Goal: Information Seeking & Learning: Learn about a topic

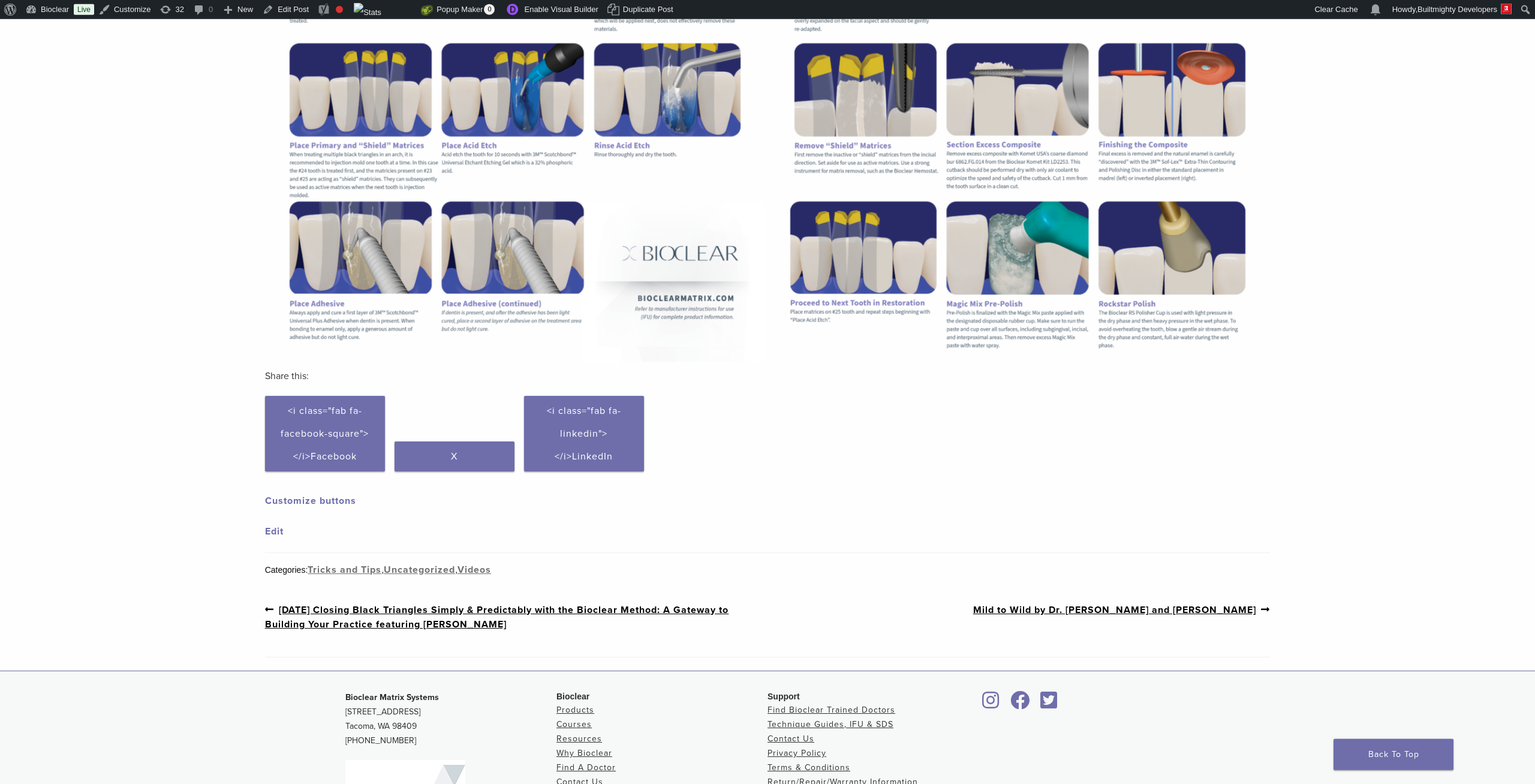
scroll to position [550, 0]
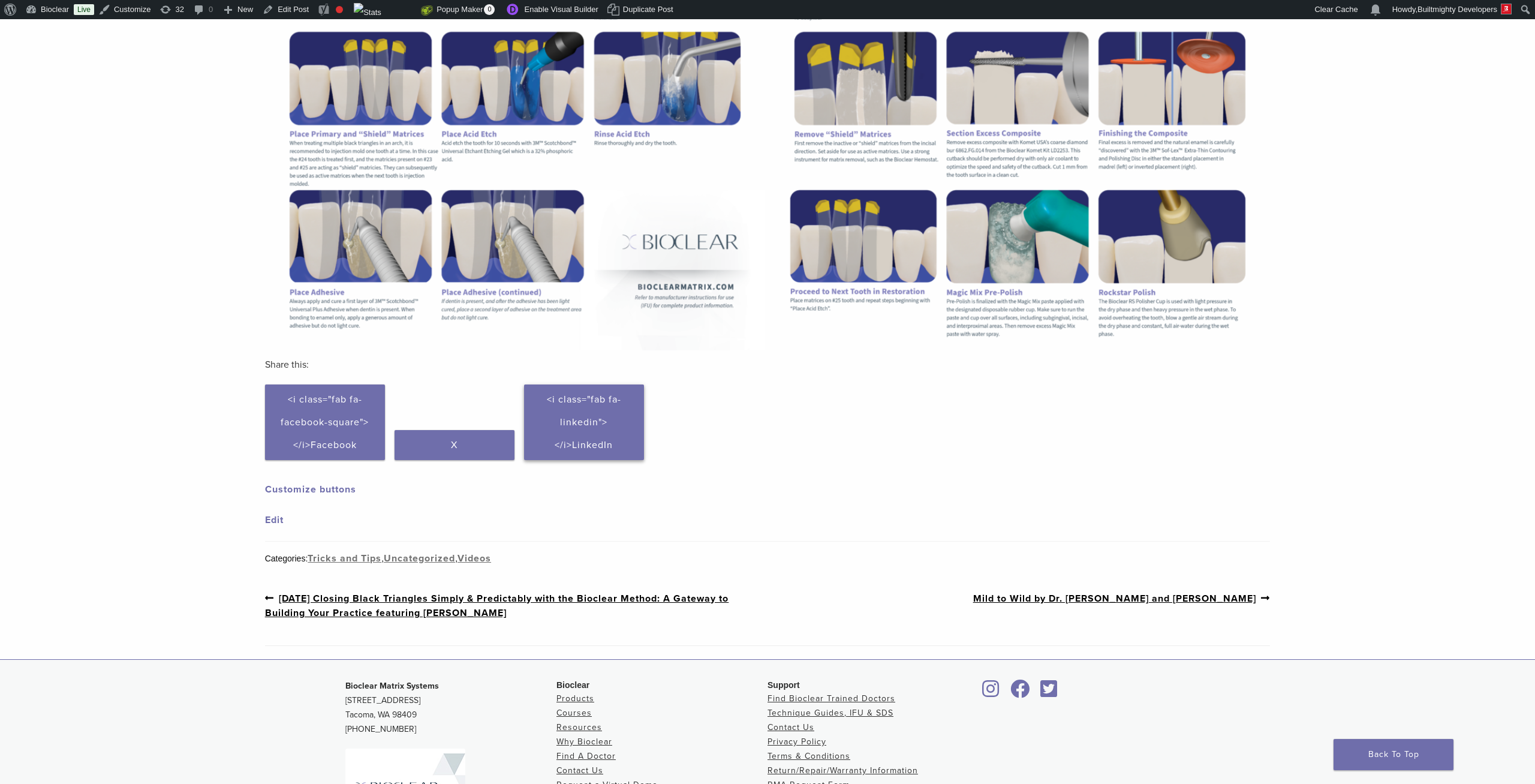
click at [552, 427] on link "Click to share on LinkedIn (Opens in new window) <i class="fab fa-linkedin"></i…" at bounding box center [585, 422] width 120 height 75
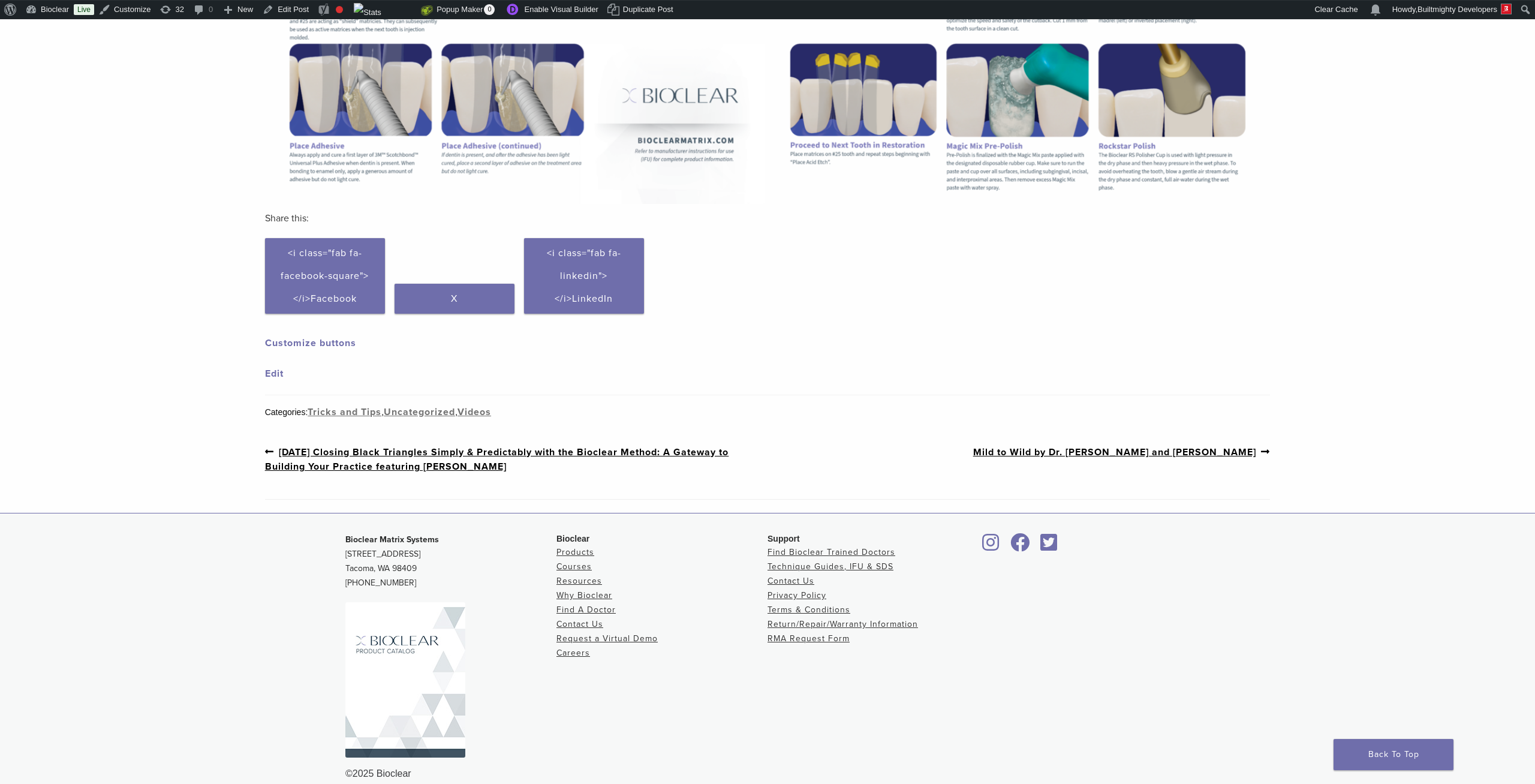
scroll to position [713, 0]
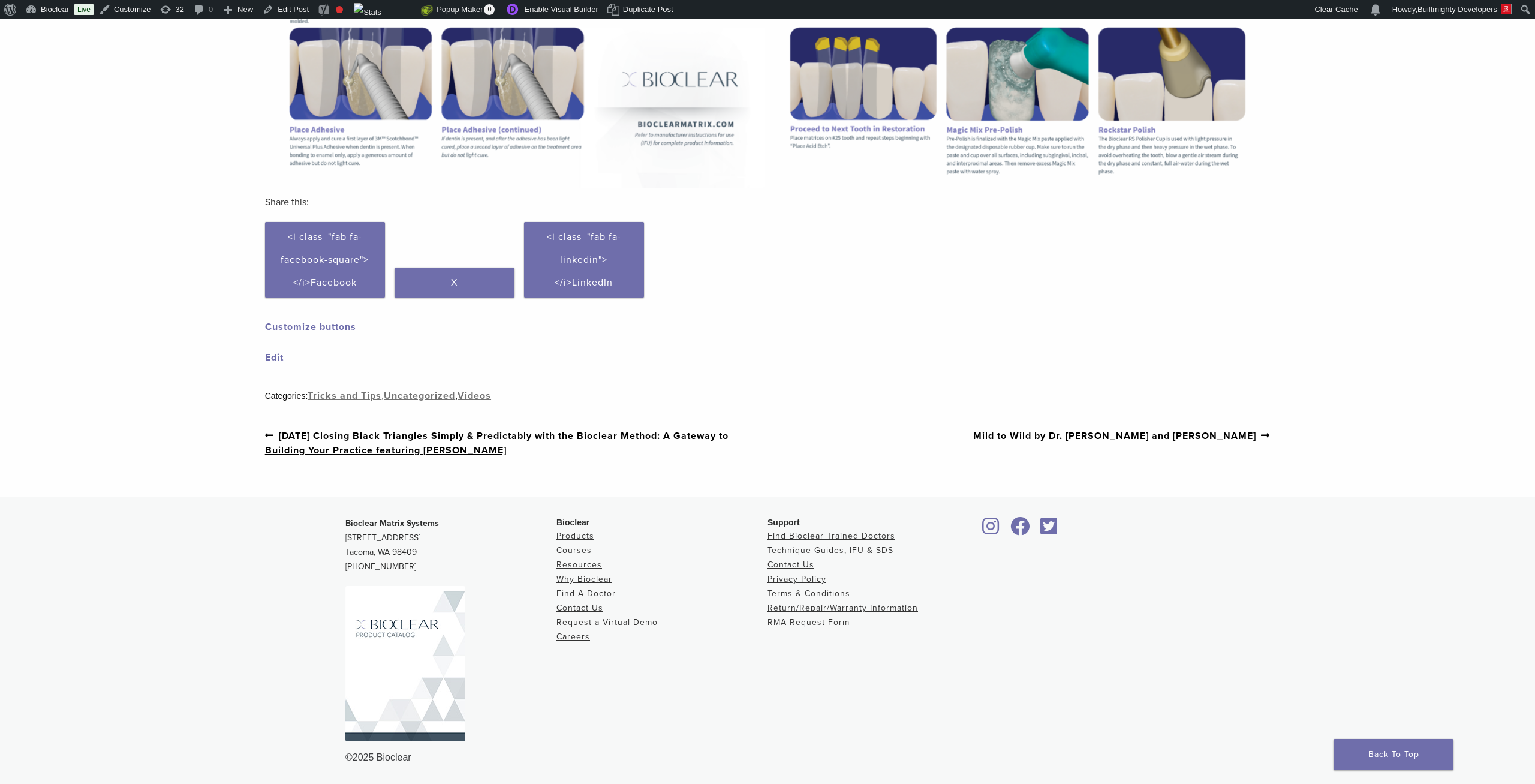
click at [766, 438] on link "Next post: Mild to Wild by Dr. David Clark and Dr. Charles Regalado" at bounding box center [1122, 436] width 297 height 15
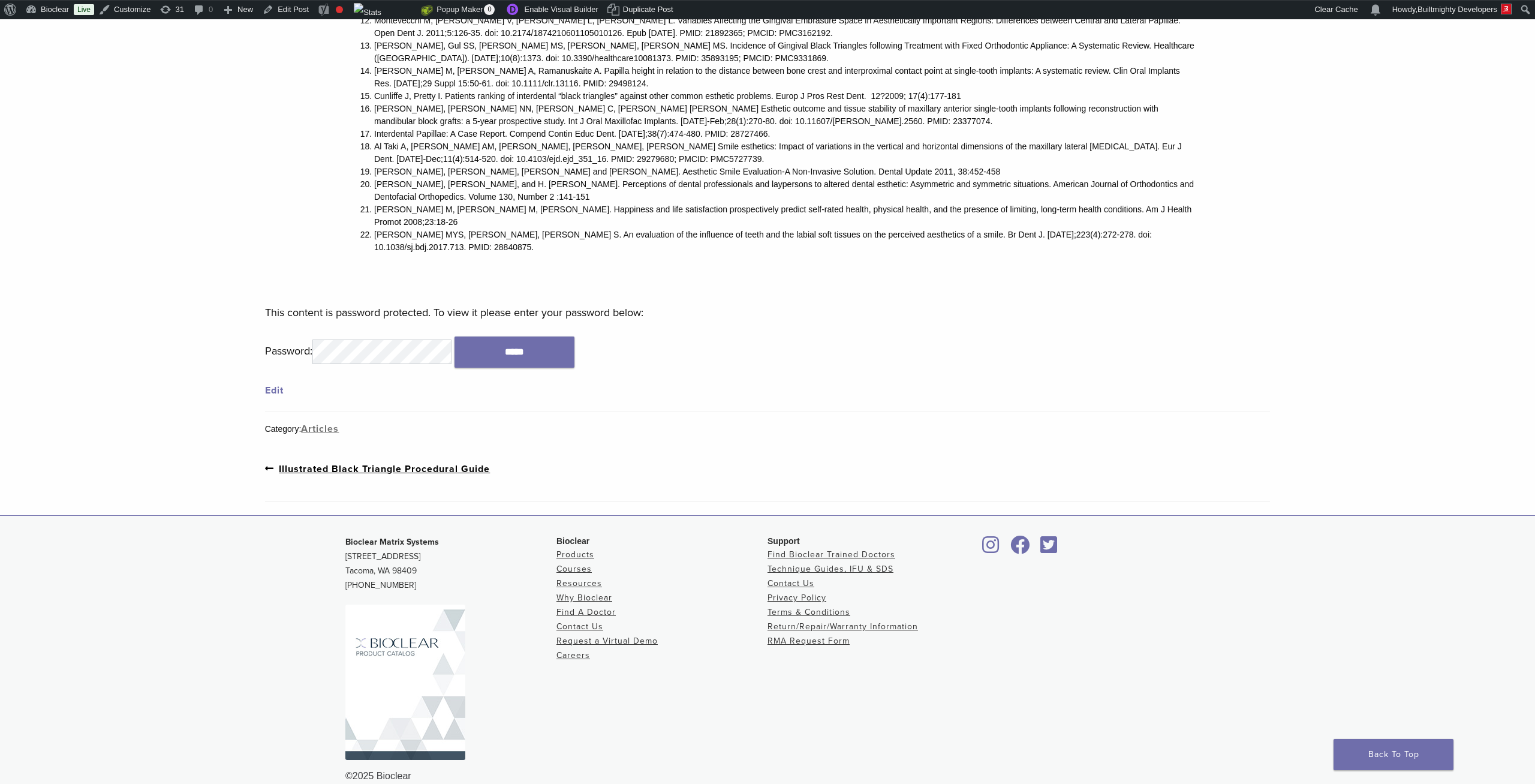
scroll to position [4869, 0]
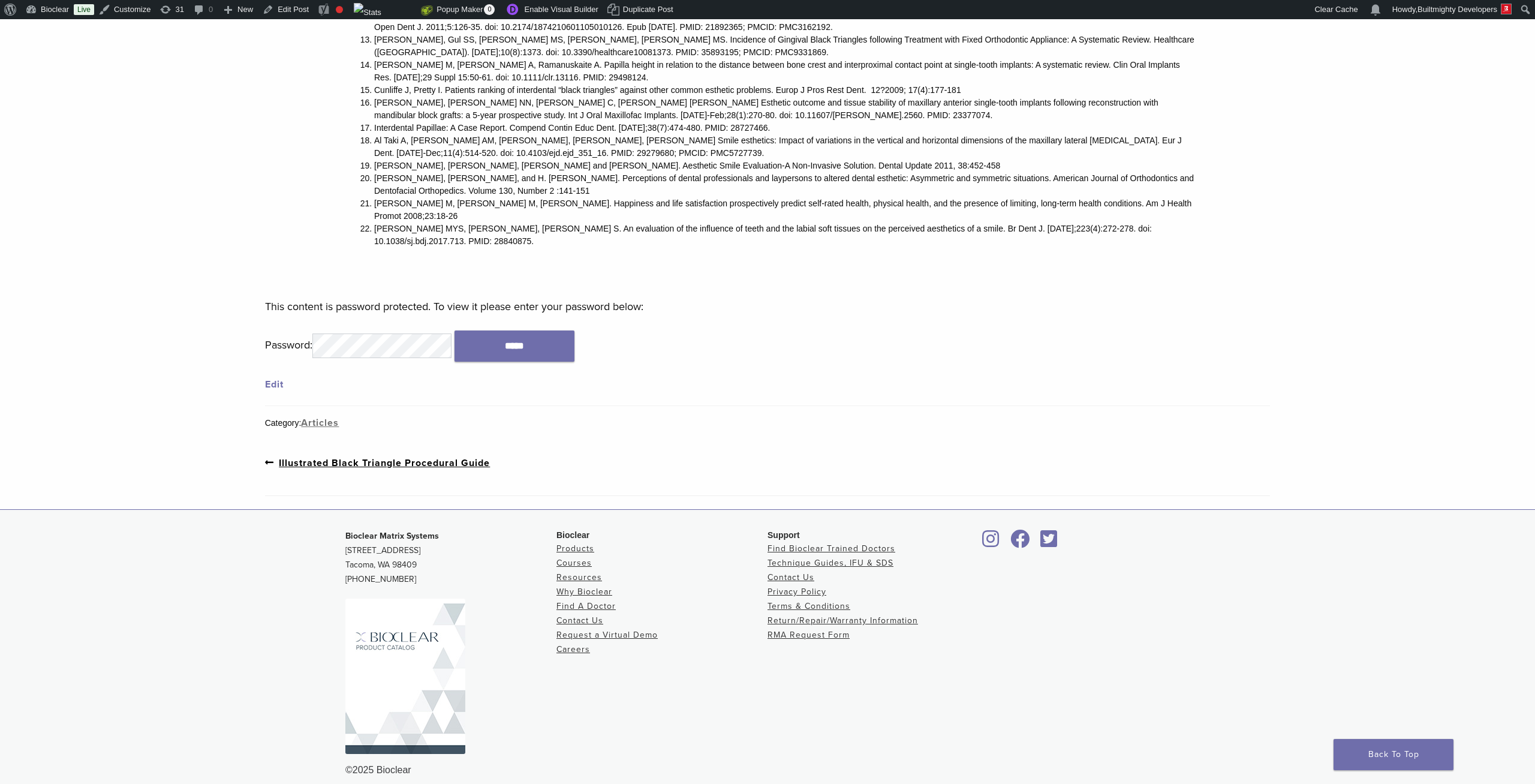
click at [454, 455] on link "Previous post: Illustrated Black Triangle Procedural Guide" at bounding box center [377, 463] width 225 height 15
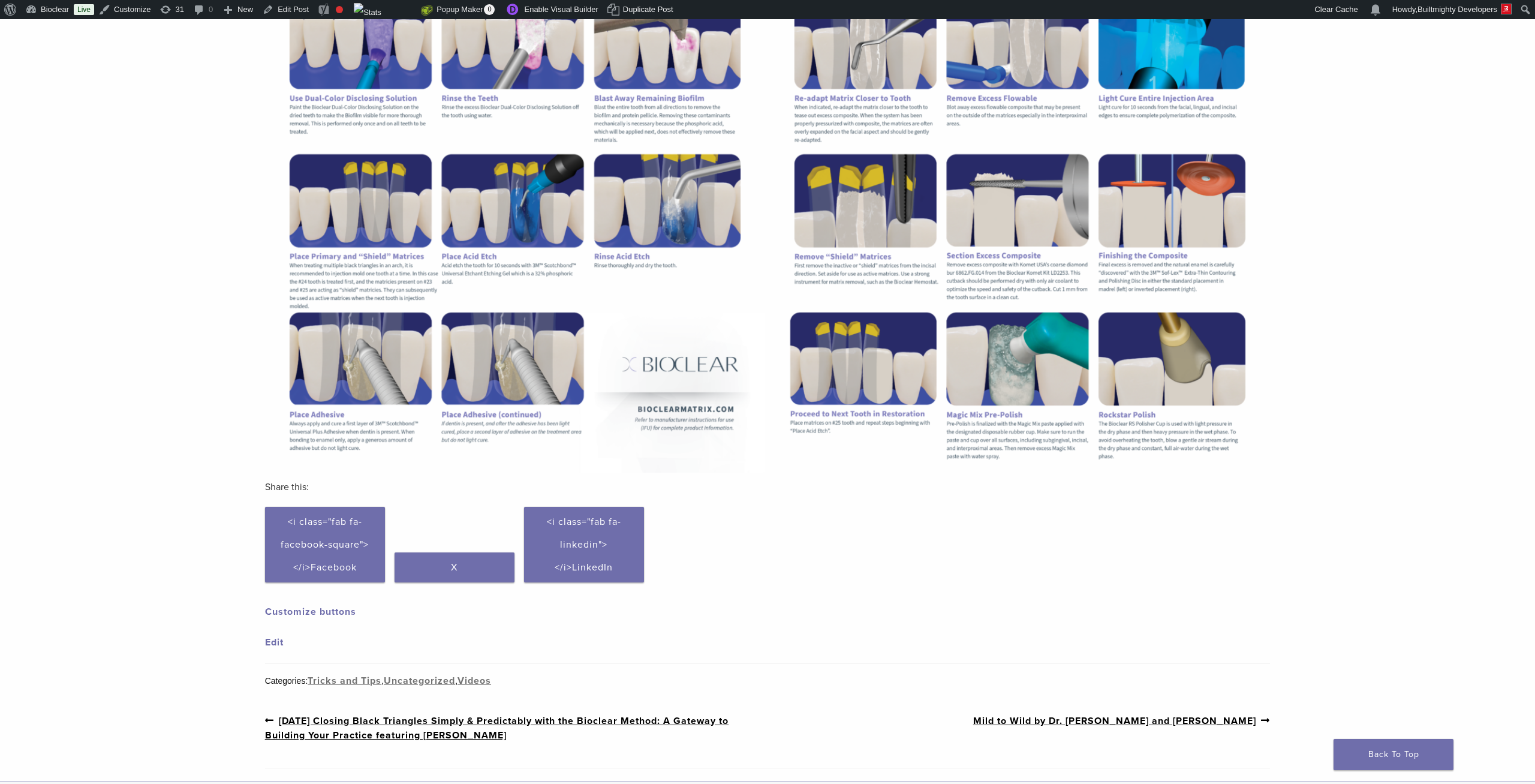
scroll to position [713, 0]
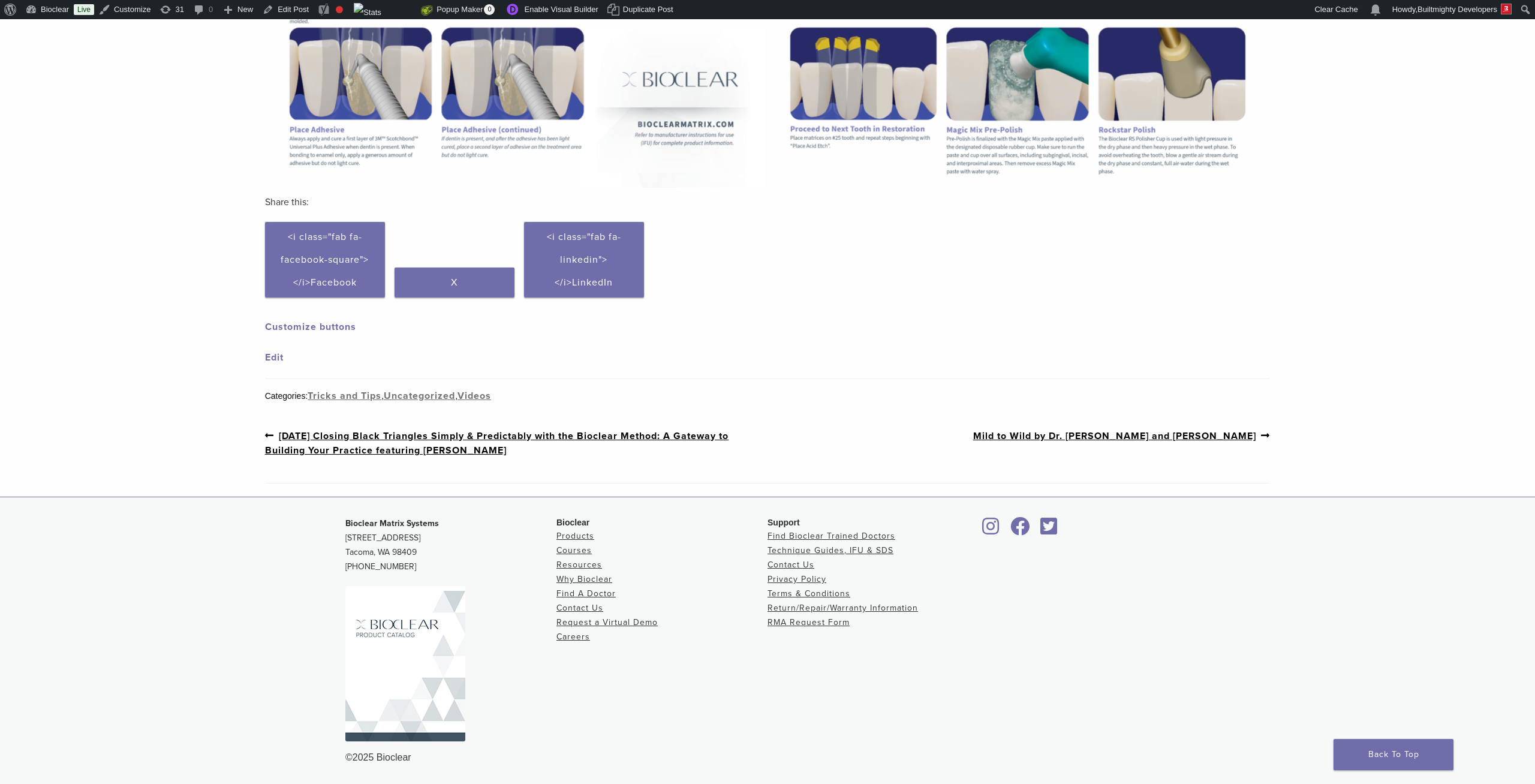
click at [469, 444] on link "Previous post: 3/19/2021 Closing Black Triangles Simply & Predictably with the …" at bounding box center [516, 443] width 503 height 29
